Goal: Information Seeking & Learning: Learn about a topic

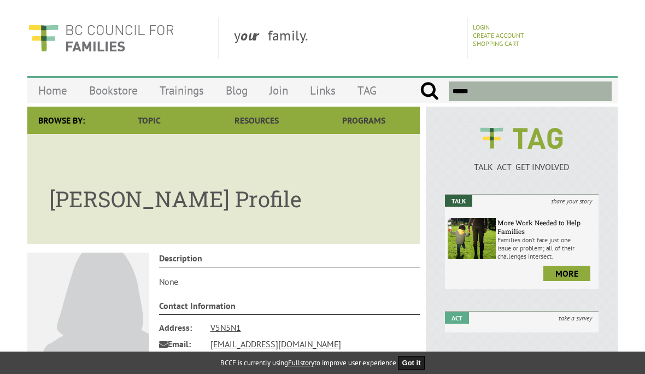
click at [564, 280] on link "more" at bounding box center [566, 273] width 47 height 15
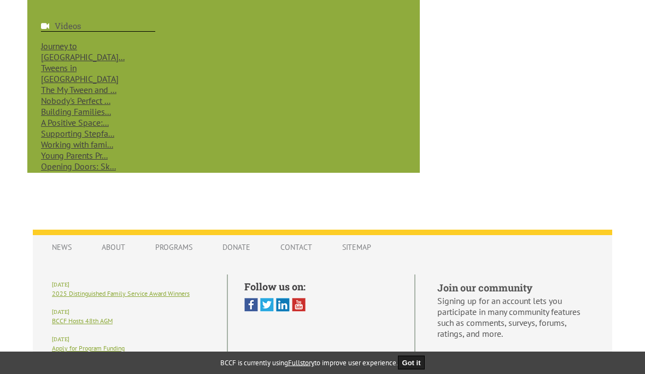
scroll to position [1111, 0]
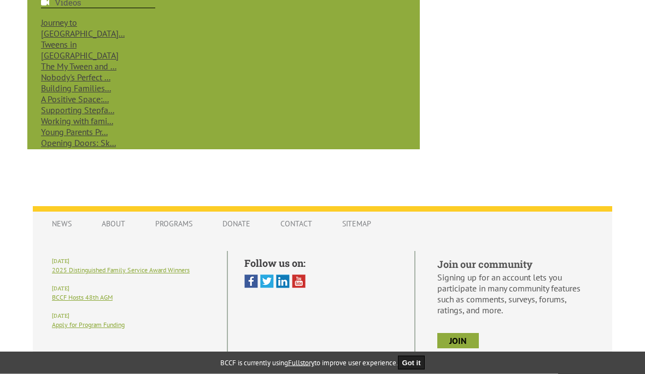
click at [69, 235] on link "News" at bounding box center [62, 224] width 42 height 21
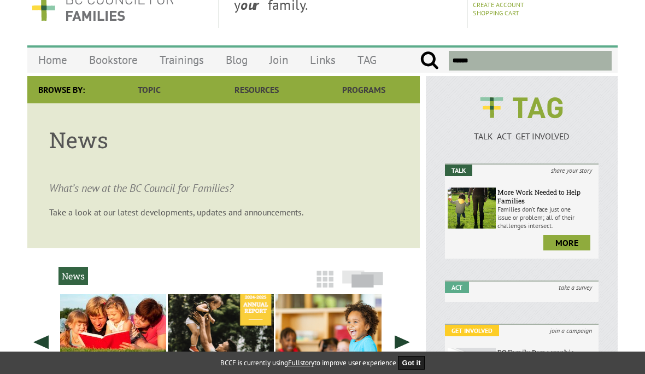
scroll to position [6, 0]
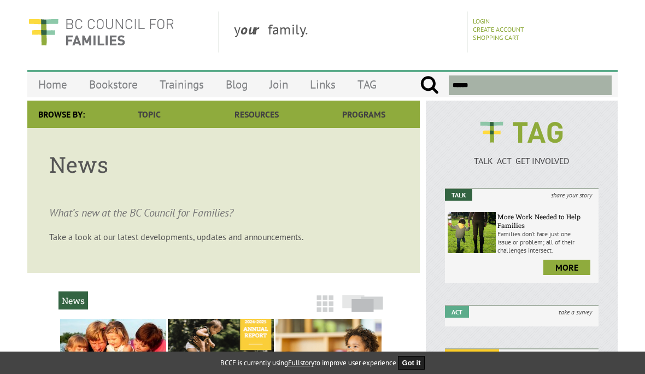
click at [226, 217] on p "What’s new at the BC Council for Families?" at bounding box center [223, 205] width 349 height 31
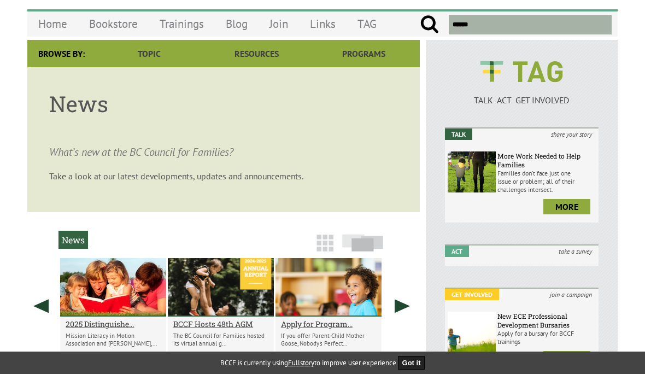
scroll to position [68, 0]
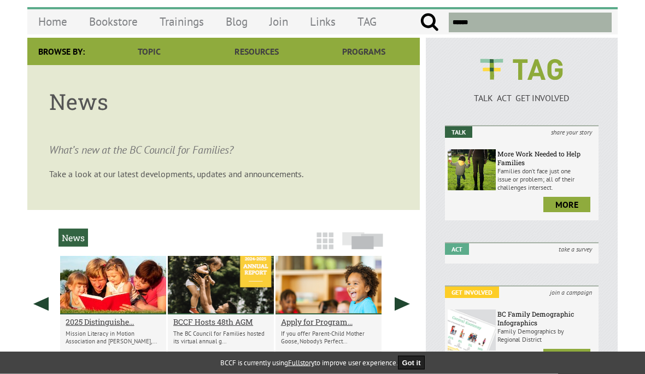
click at [350, 326] on h2 "Apply for Program..." at bounding box center [328, 322] width 95 height 10
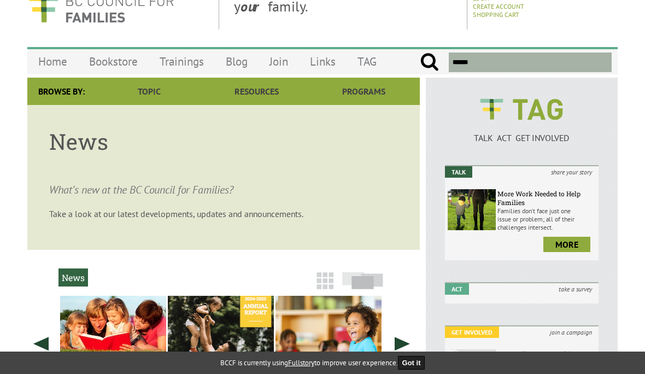
scroll to position [30, 0]
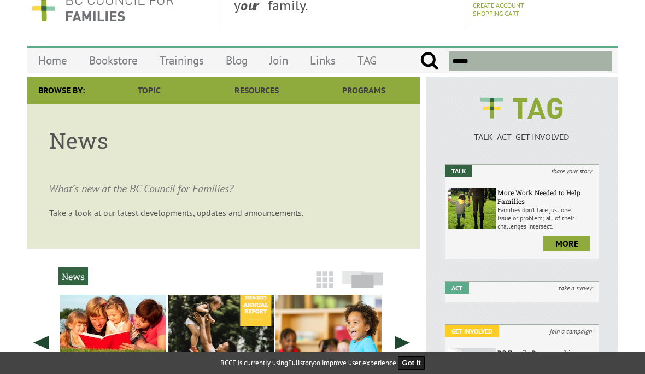
click at [156, 93] on link "Topic" at bounding box center [149, 90] width 107 height 27
click at [155, 90] on link "Topic" at bounding box center [149, 90] width 107 height 27
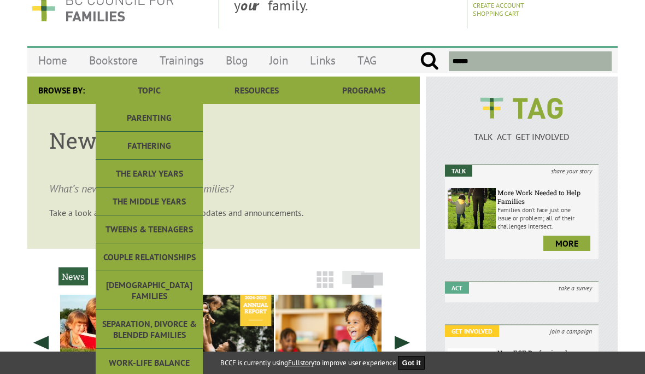
click at [192, 66] on link "Trainings" at bounding box center [182, 61] width 66 height 26
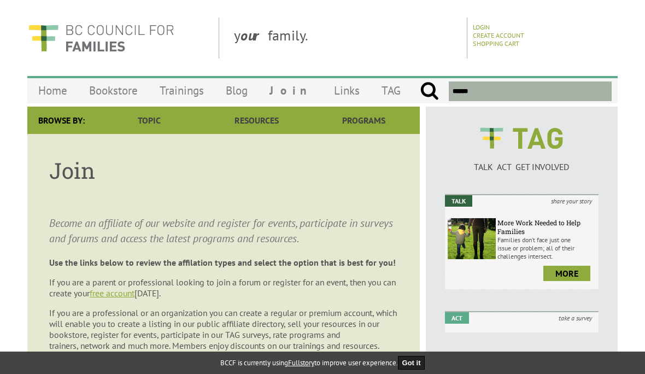
click at [337, 96] on link "Links" at bounding box center [347, 91] width 48 height 26
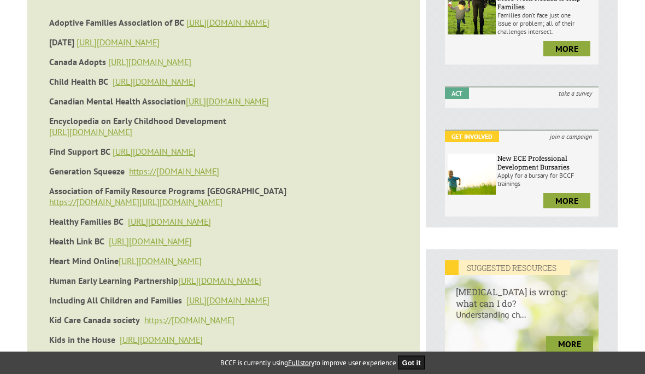
scroll to position [175, 0]
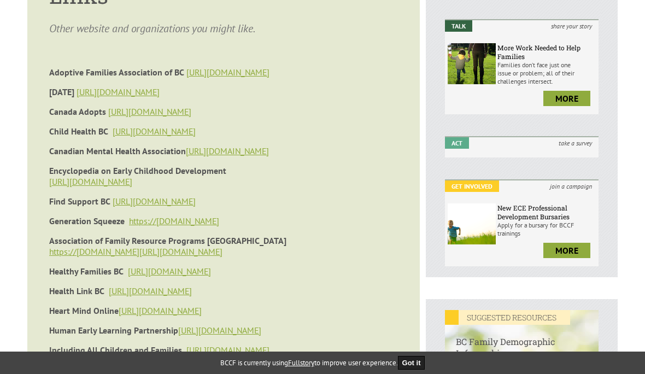
click at [118, 277] on strong "Healthy Families BC" at bounding box center [86, 271] width 74 height 11
click at [177, 277] on link "[URL][DOMAIN_NAME]" at bounding box center [169, 271] width 83 height 11
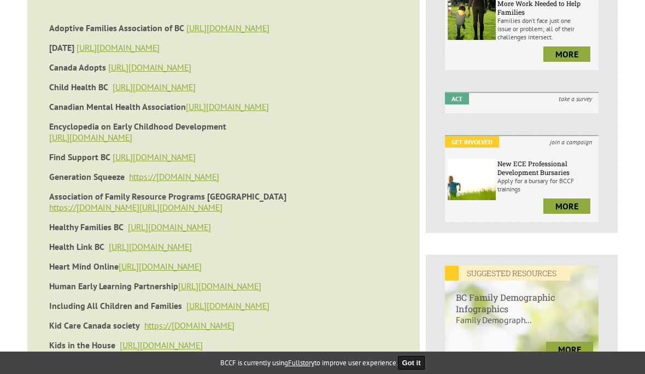
scroll to position [224, 0]
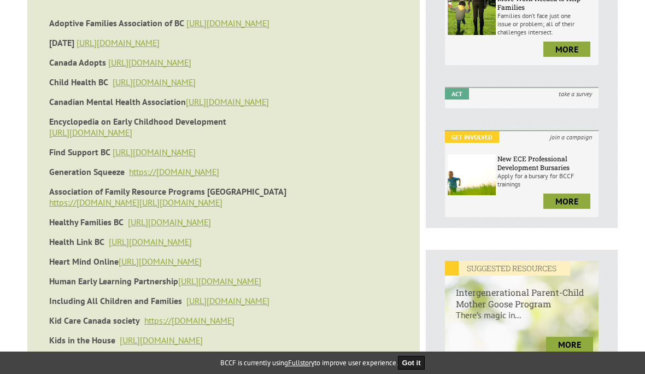
click at [115, 267] on strong "Heart Mind Online" at bounding box center [83, 261] width 69 height 11
click at [157, 267] on link "[URL][DOMAIN_NAME]" at bounding box center [160, 261] width 83 height 11
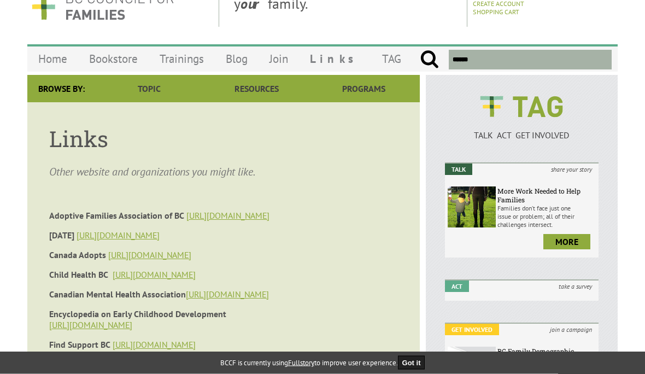
scroll to position [0, 0]
